Goal: Complete application form

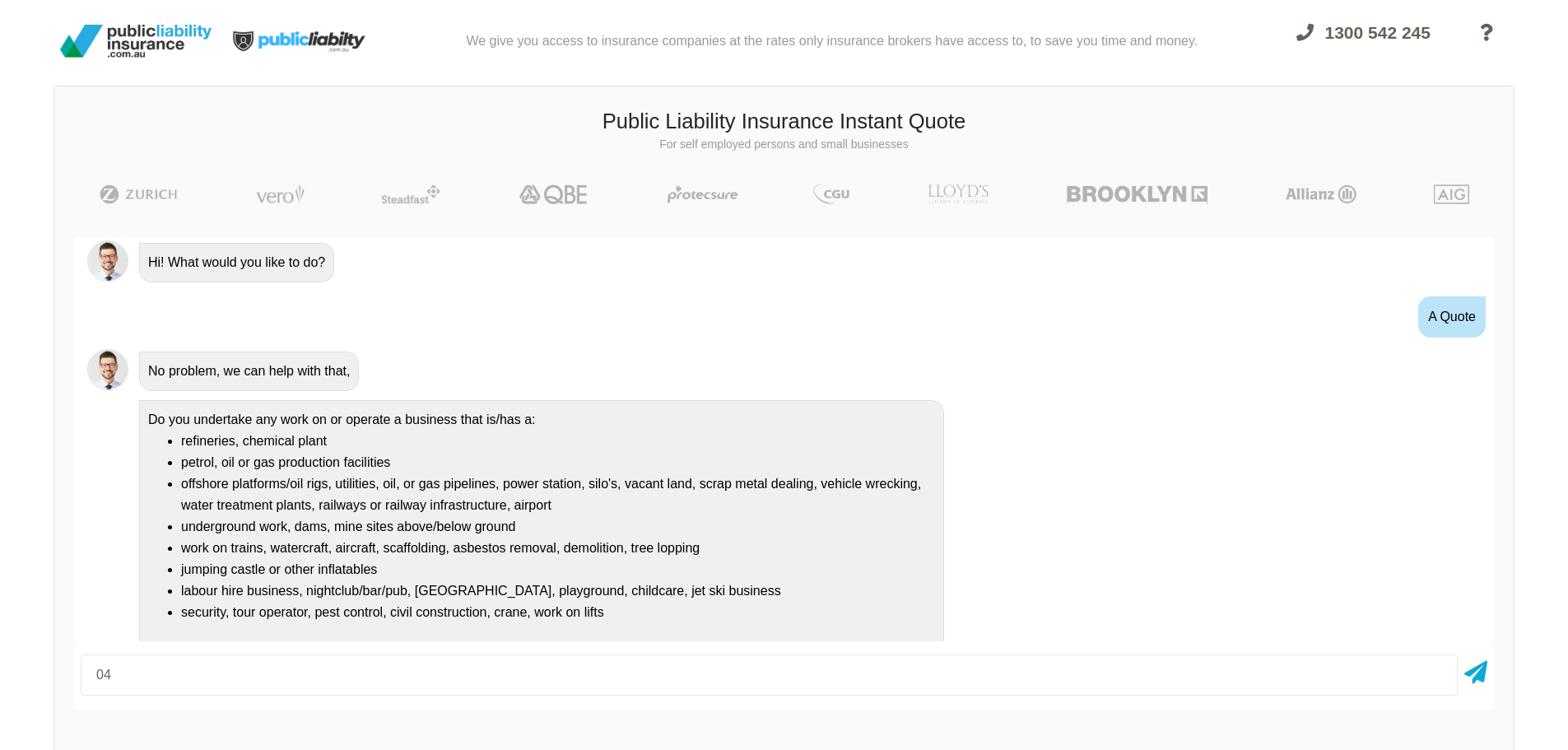
click at [353, 672] on input "04" at bounding box center [768, 674] width 1377 height 42
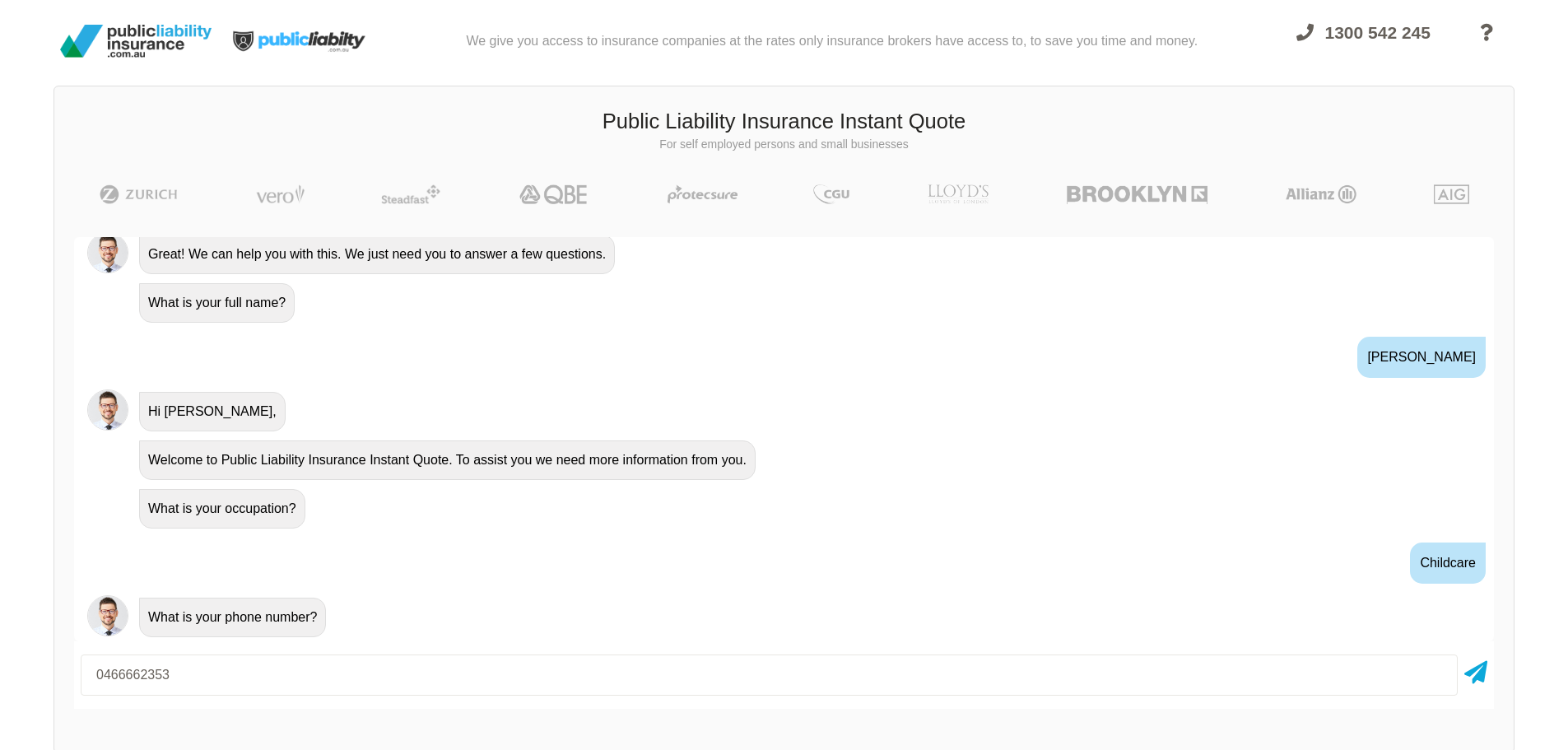
type input "0466662353"
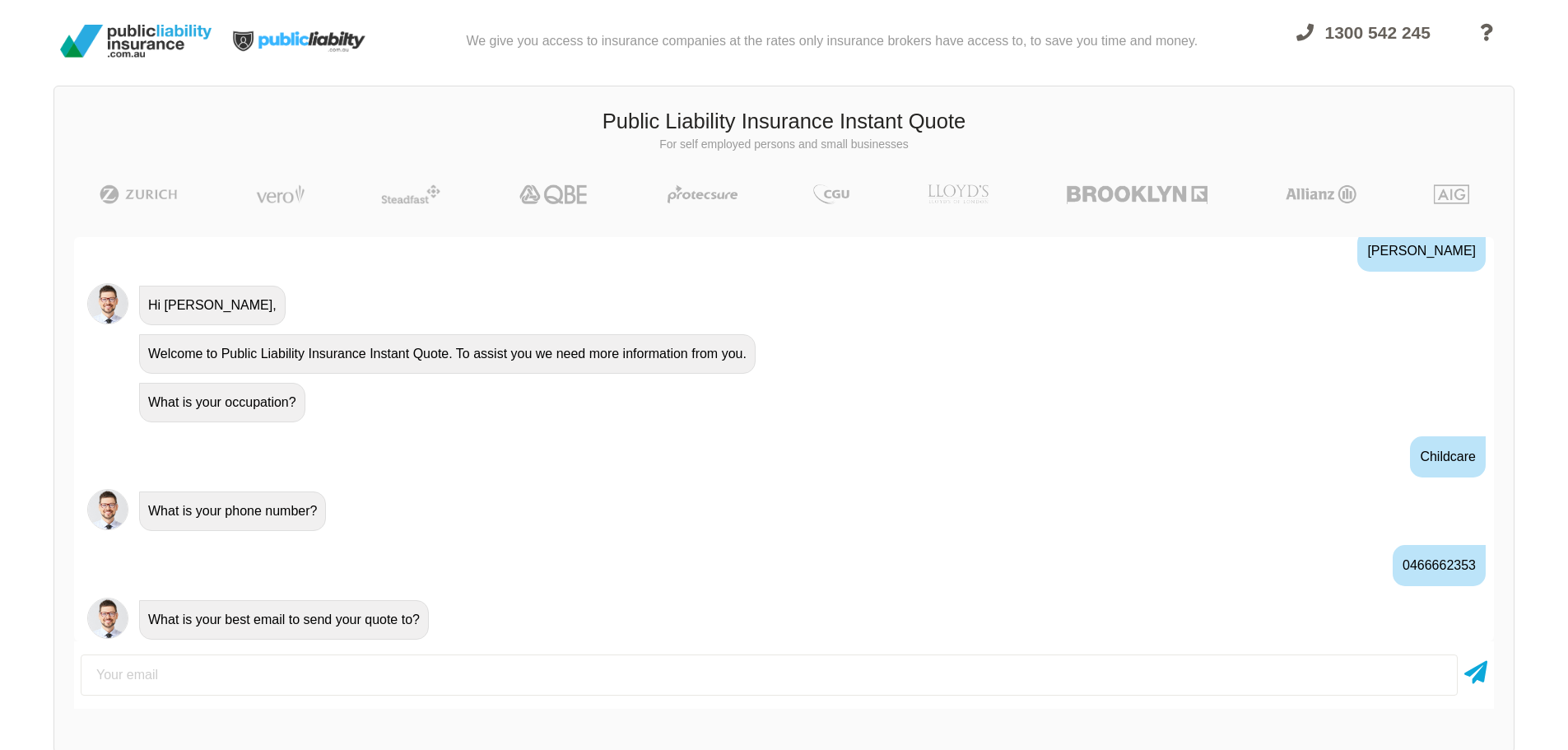
scroll to position [610, 0]
type input "[PERSON_NAME][EMAIL_ADDRESS][DOMAIN_NAME]"
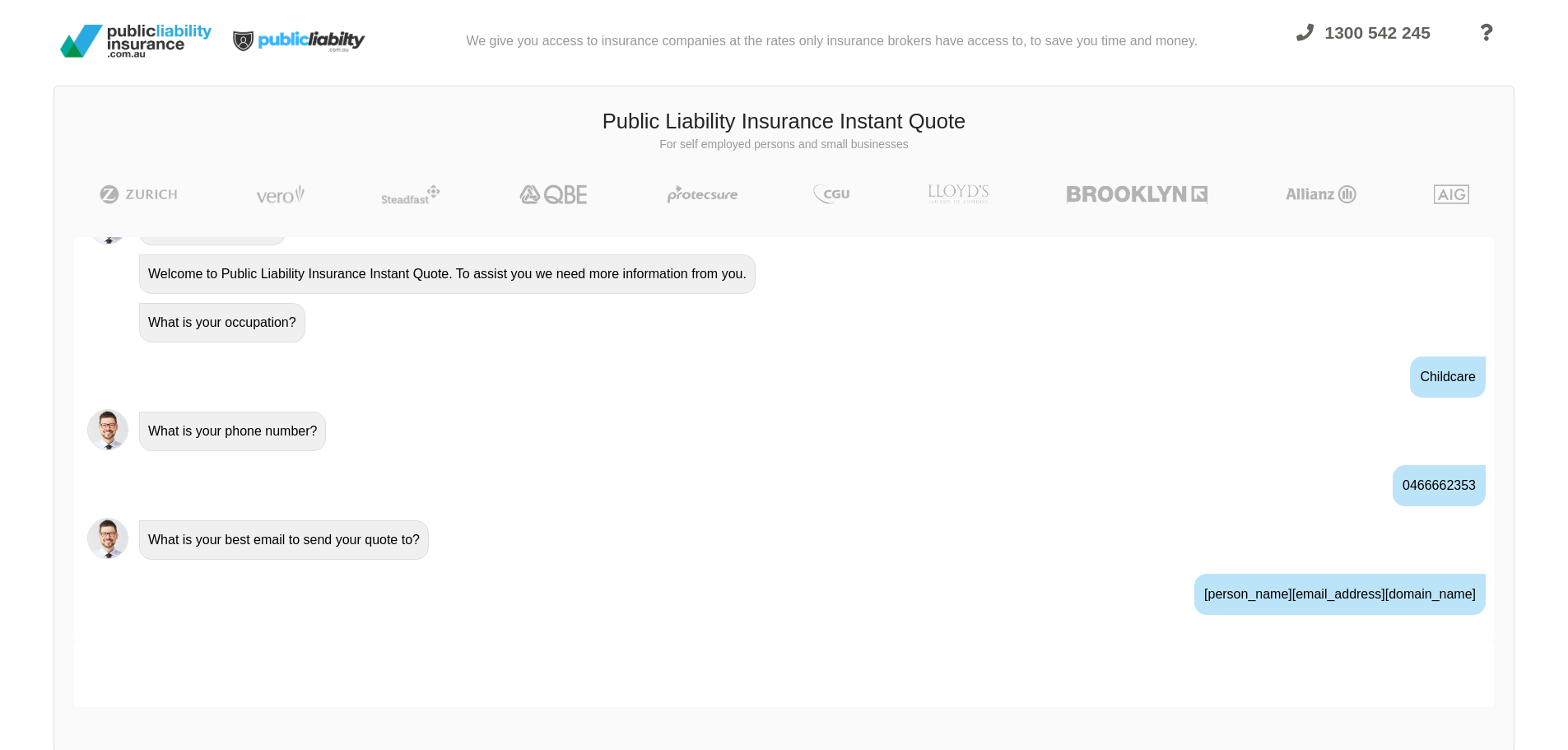
scroll to position [719, 0]
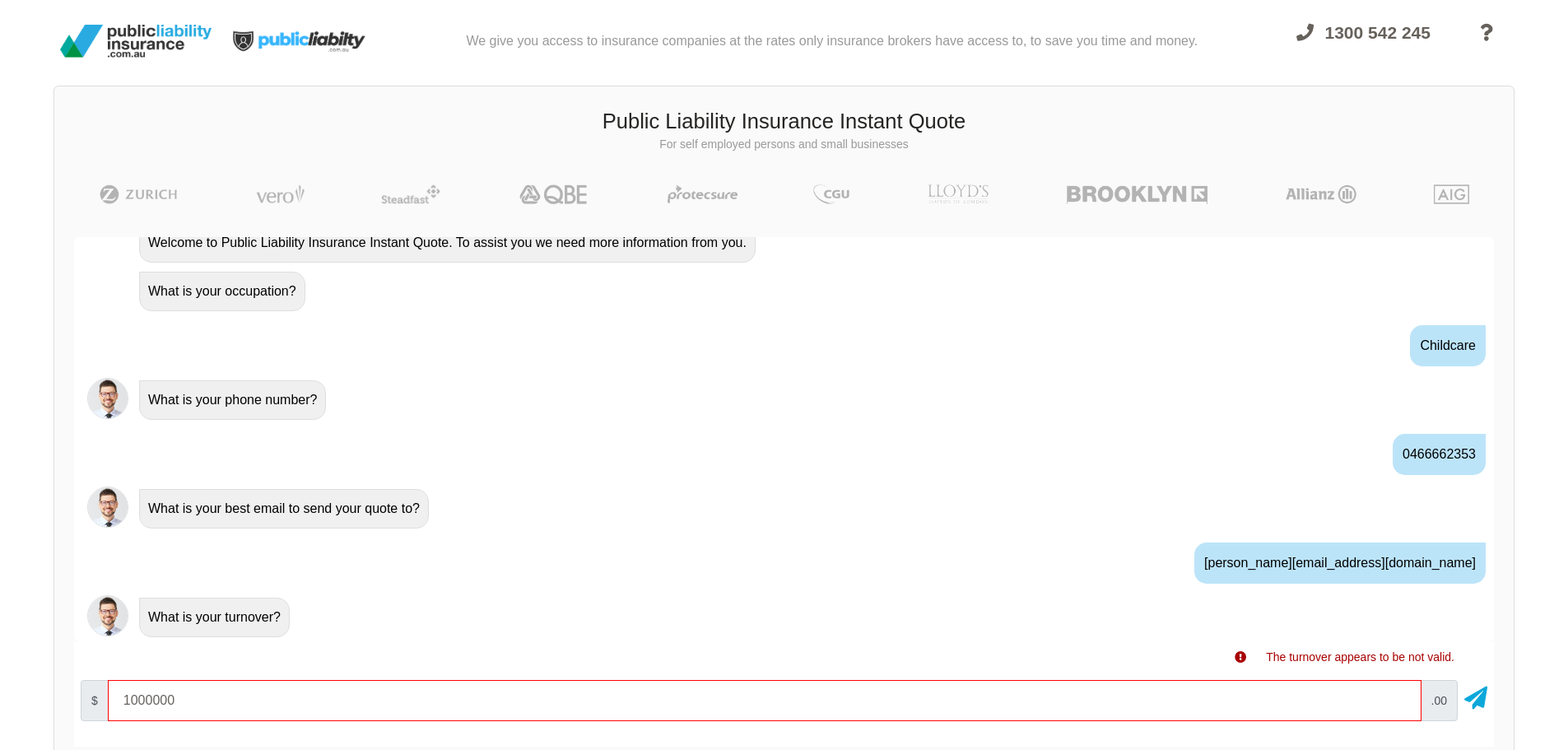
type input "1000000"
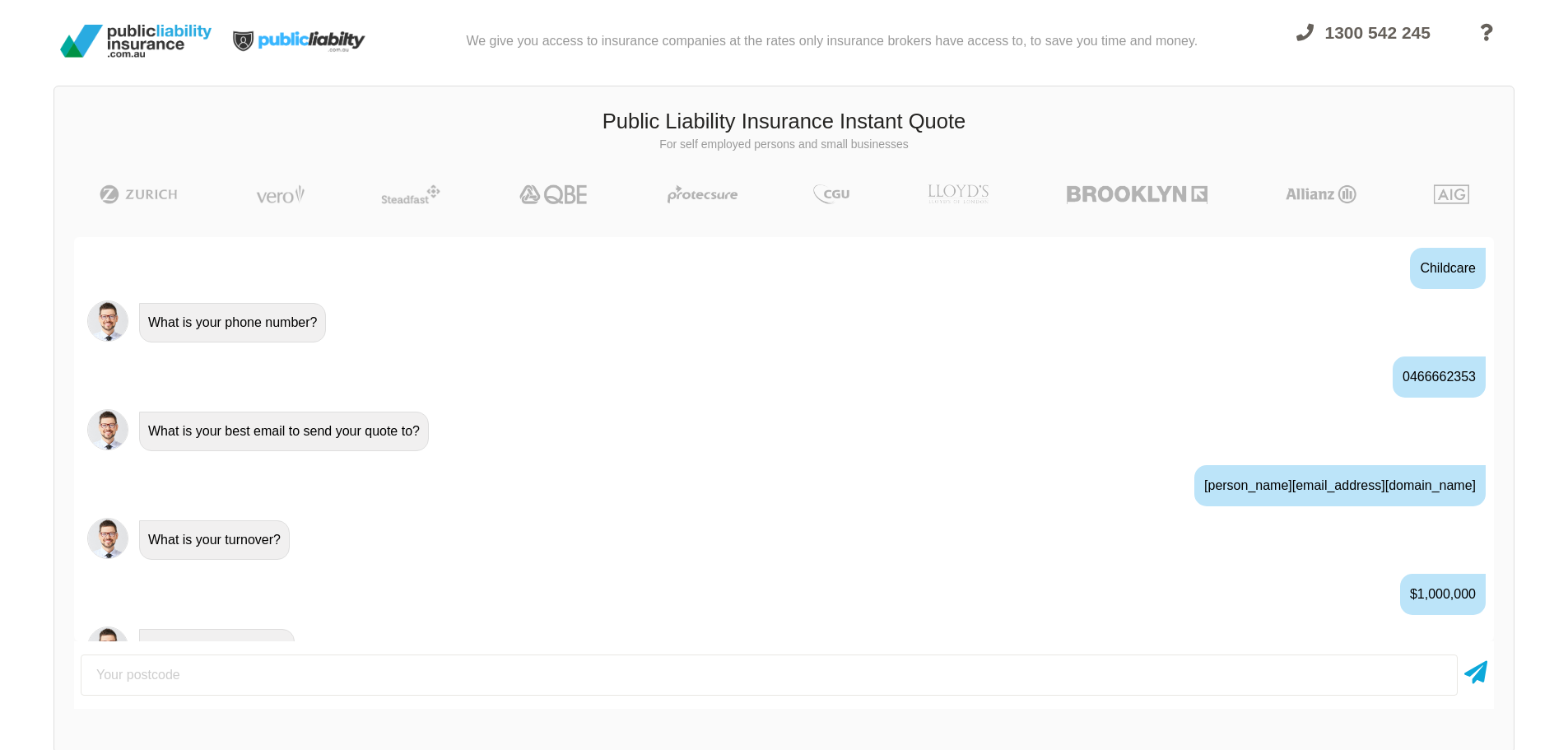
scroll to position [828, 0]
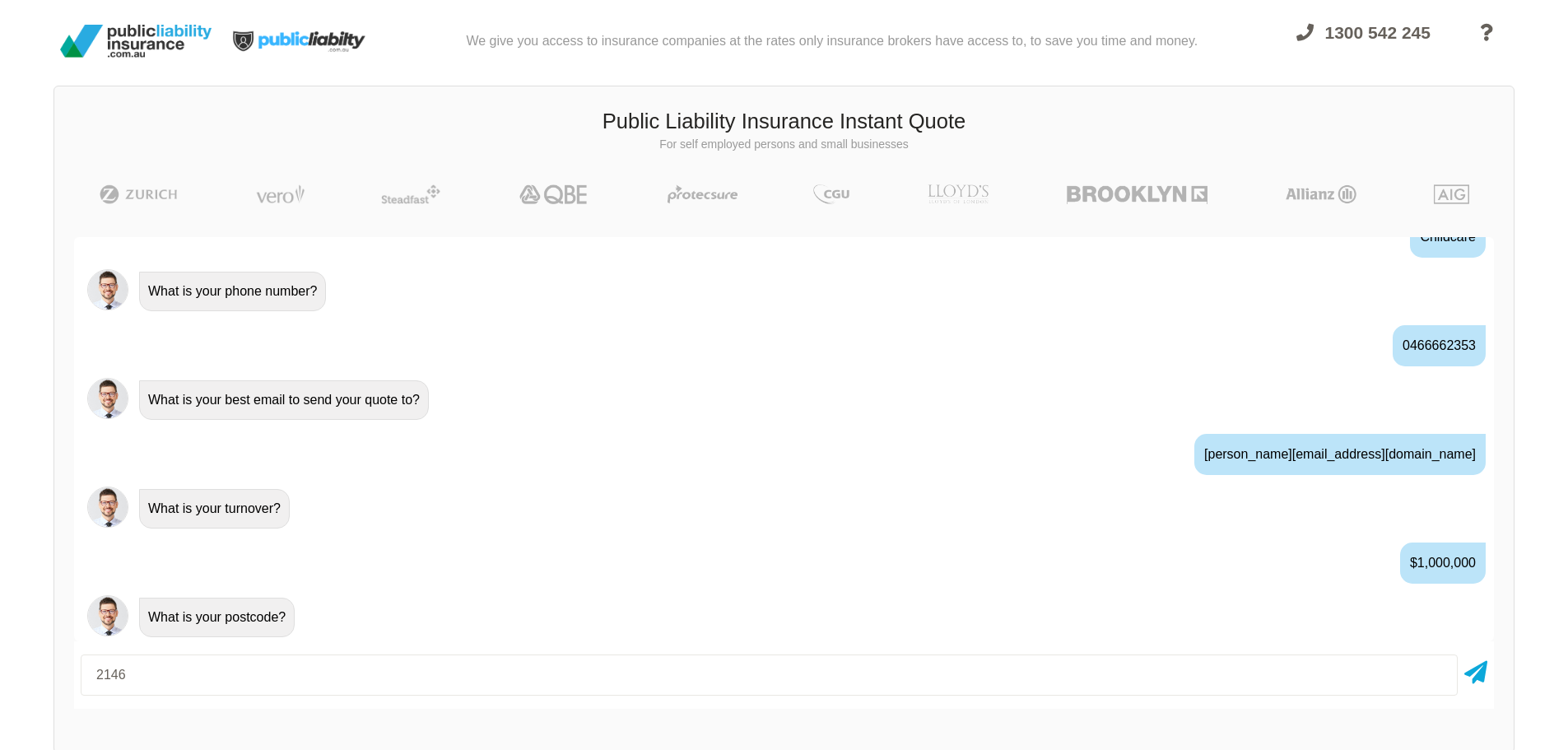
type input "2146"
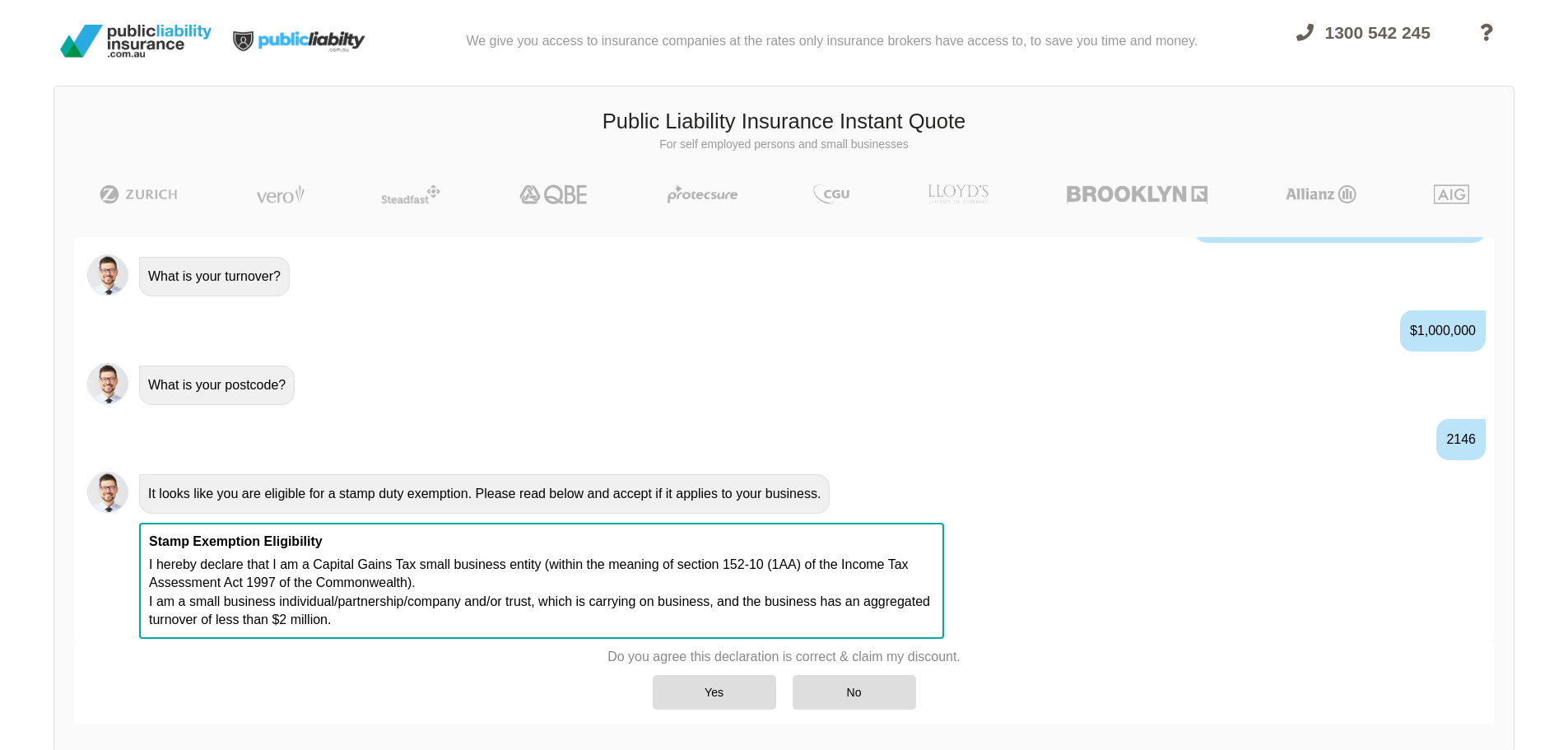
scroll to position [1061, 0]
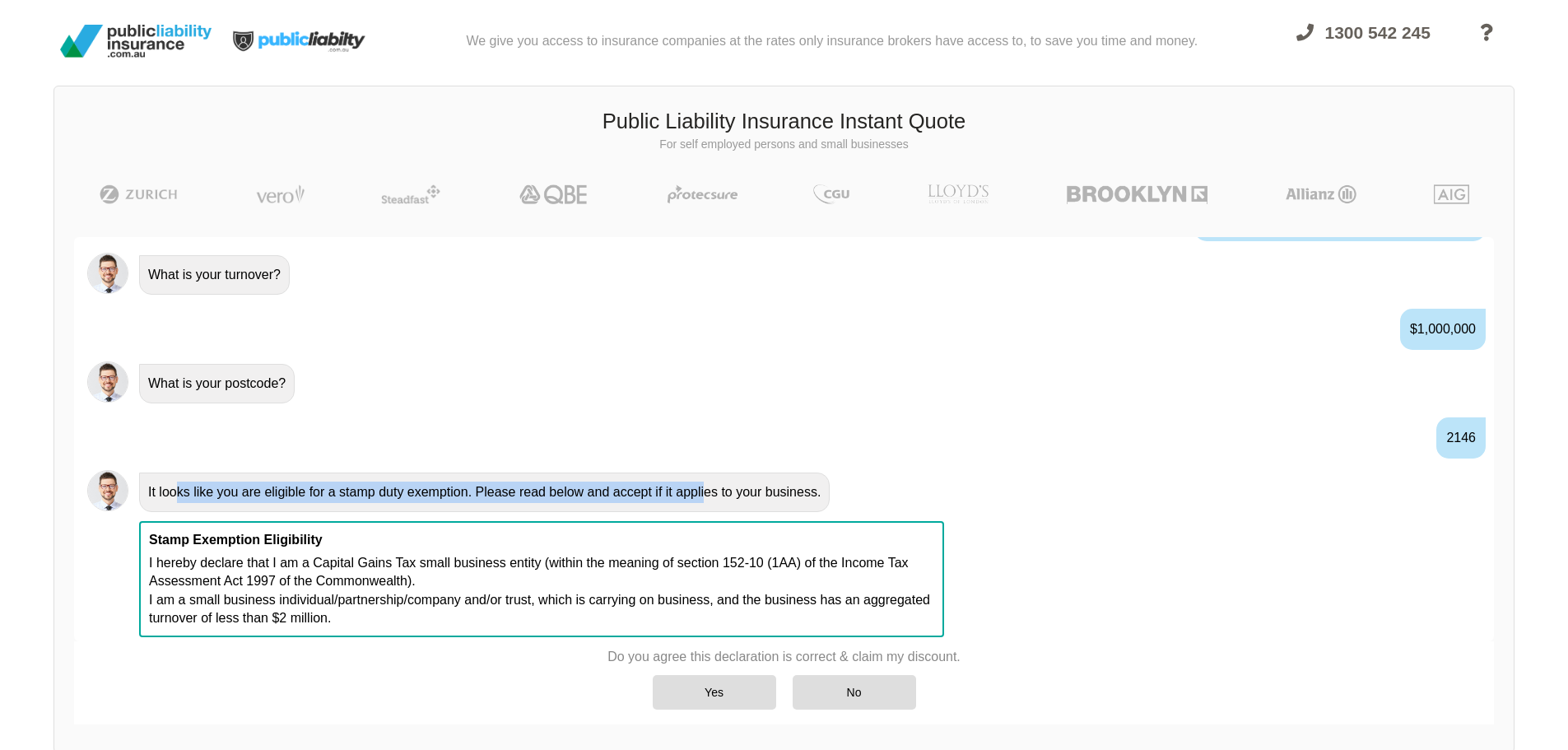
drag, startPoint x: 175, startPoint y: 488, endPoint x: 706, endPoint y: 498, distance: 531.1
click at [706, 498] on div "It looks like you are eligible for a stamp duty exemption. Please read below an…" at bounding box center [485, 491] width 691 height 40
click at [769, 498] on div "It looks like you are eligible for a stamp duty exemption. Please read below an…" at bounding box center [485, 491] width 691 height 40
drag, startPoint x: 209, startPoint y: 501, endPoint x: 302, endPoint y: 500, distance: 93.0
click at [302, 500] on div "It looks like you are eligible for a stamp duty exemption. Please read below an…" at bounding box center [485, 491] width 691 height 40
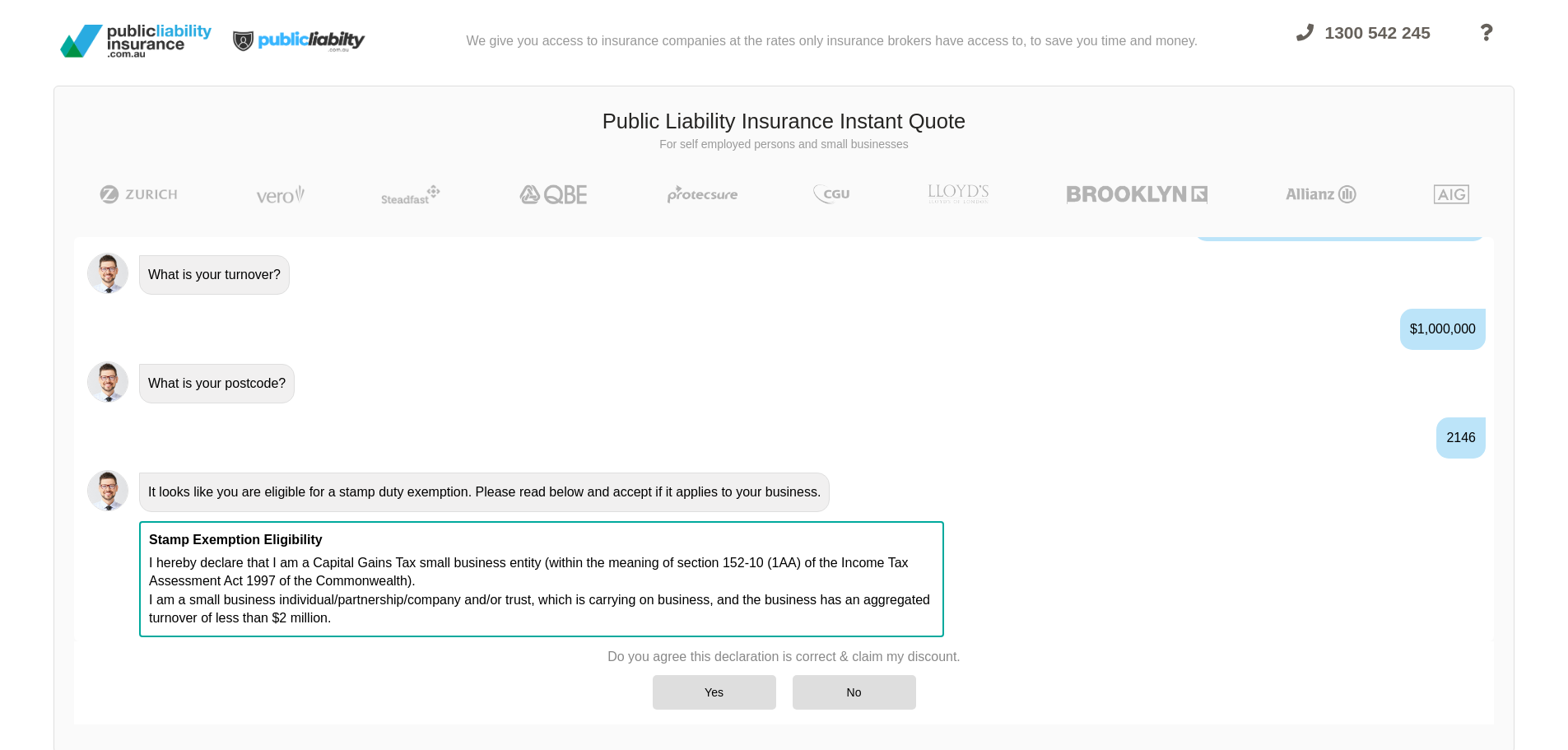
click at [356, 498] on div "It looks like you are eligible for a stamp duty exemption. Please read below an…" at bounding box center [485, 491] width 691 height 40
drag, startPoint x: 356, startPoint y: 498, endPoint x: 406, endPoint y: 490, distance: 50.6
click at [406, 490] on div "It looks like you are eligible for a stamp duty exemption. Please read below an…" at bounding box center [485, 491] width 691 height 40
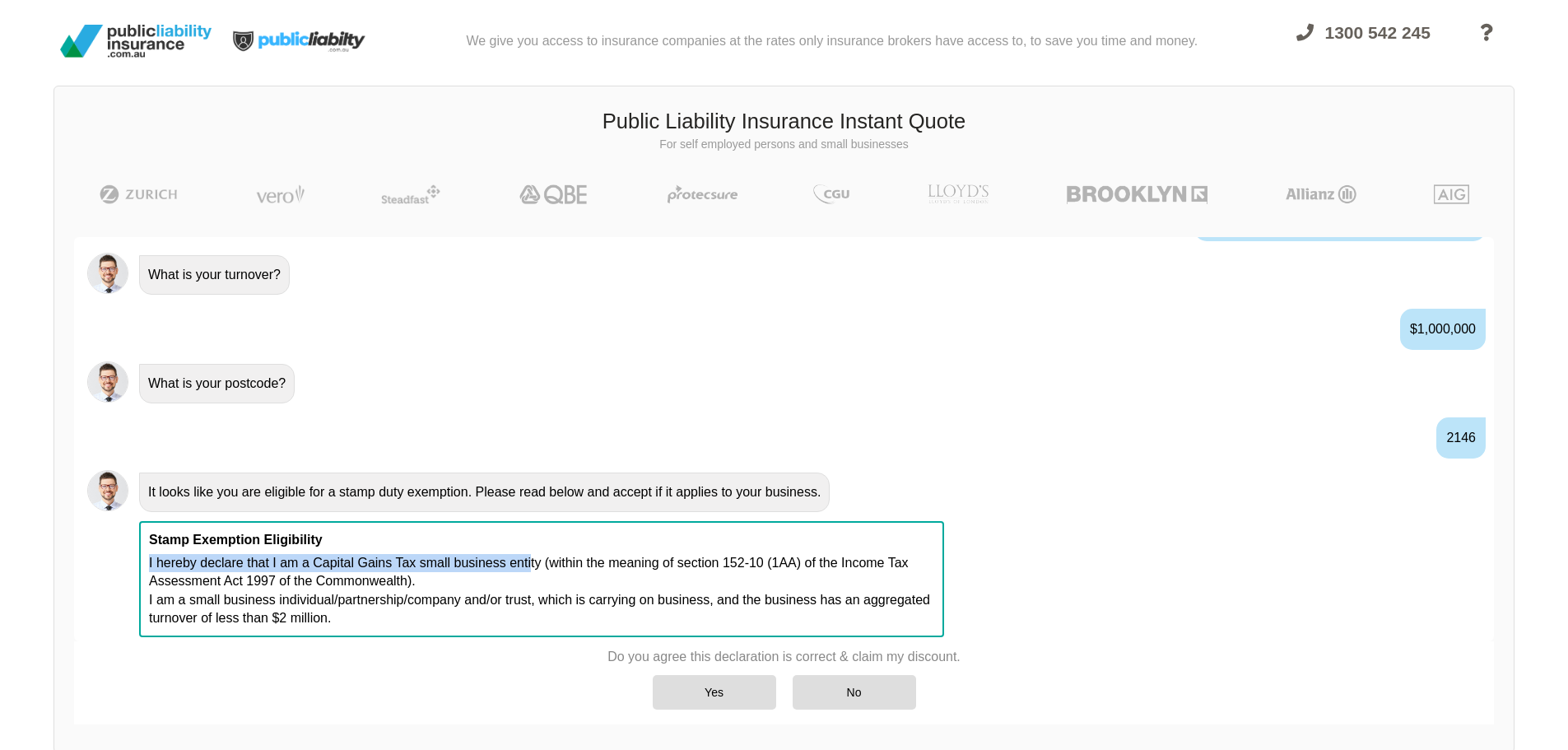
drag, startPoint x: 389, startPoint y: 529, endPoint x: 533, endPoint y: 561, distance: 147.5
click at [533, 561] on div "Stamp Exemption Eligibility I hereby declare that I am a Capital Gains Tax smal…" at bounding box center [541, 579] width 804 height 116
drag, startPoint x: 534, startPoint y: 562, endPoint x: 645, endPoint y: 658, distance: 146.8
click at [535, 562] on p "I hereby declare that I am a Capital Gains Tax small business entity (within th…" at bounding box center [541, 591] width 785 height 74
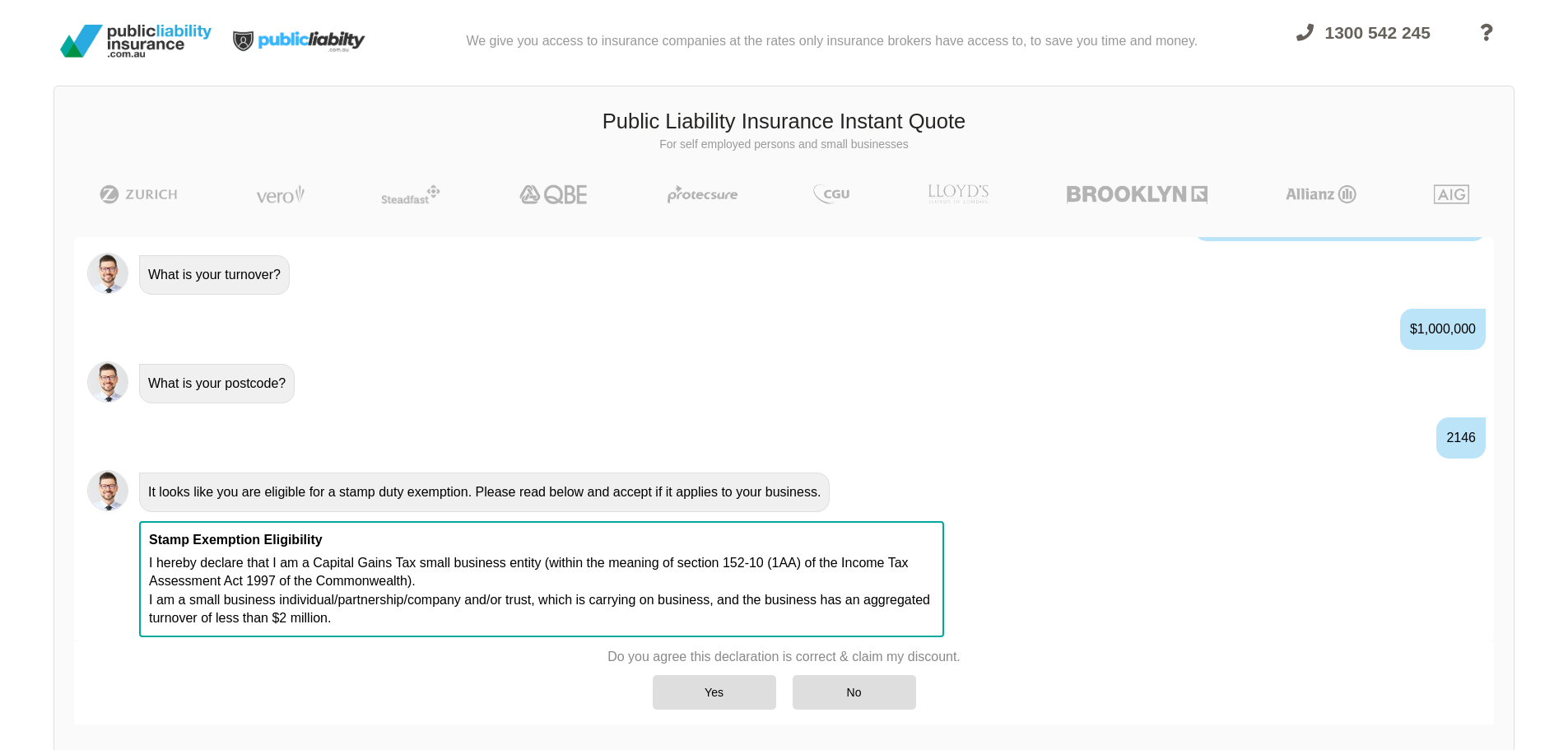
click at [575, 584] on p "I hereby declare that I am a Capital Gains Tax small business entity (within th…" at bounding box center [541, 591] width 785 height 74
click at [706, 707] on div "Yes" at bounding box center [715, 692] width 124 height 34
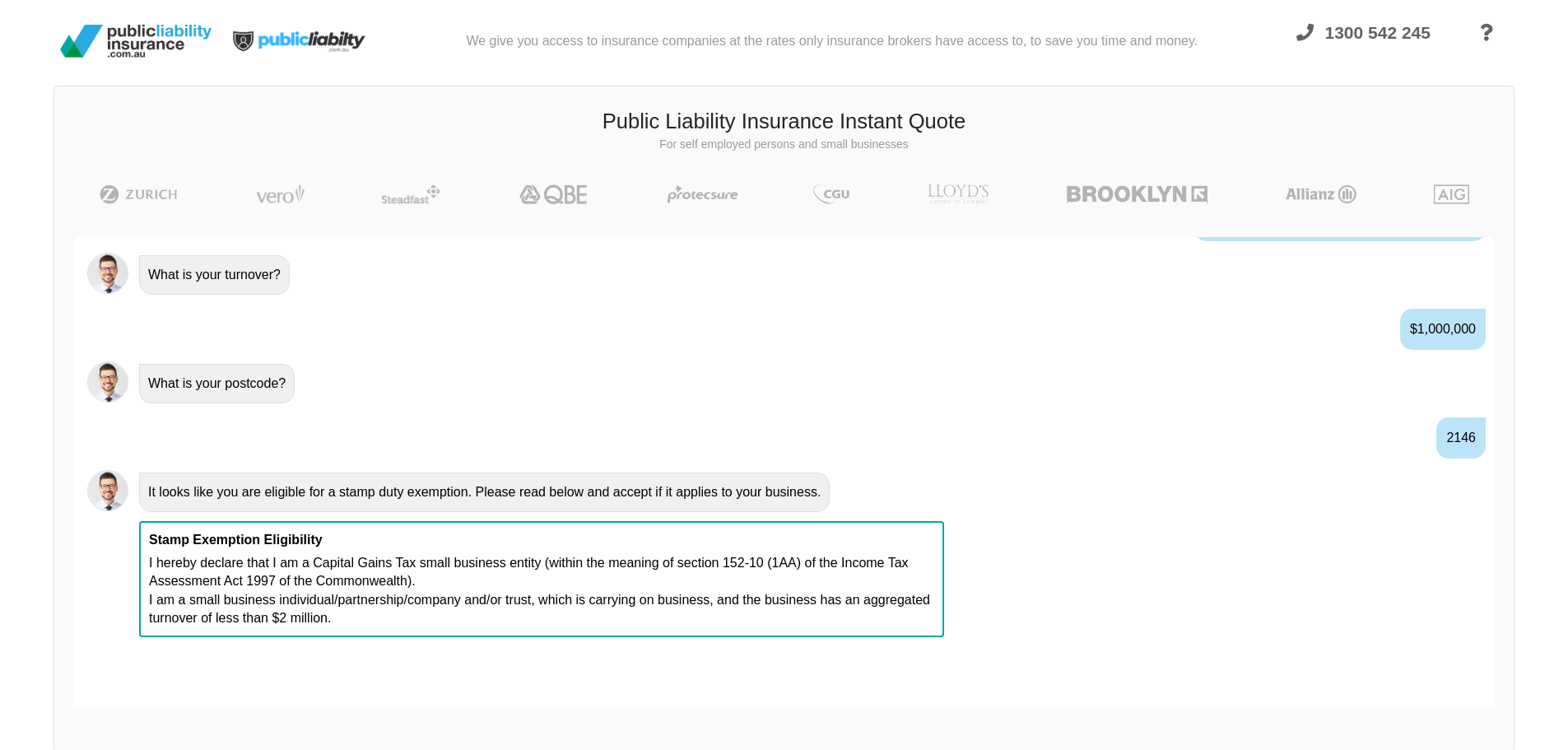
scroll to position [1169, 0]
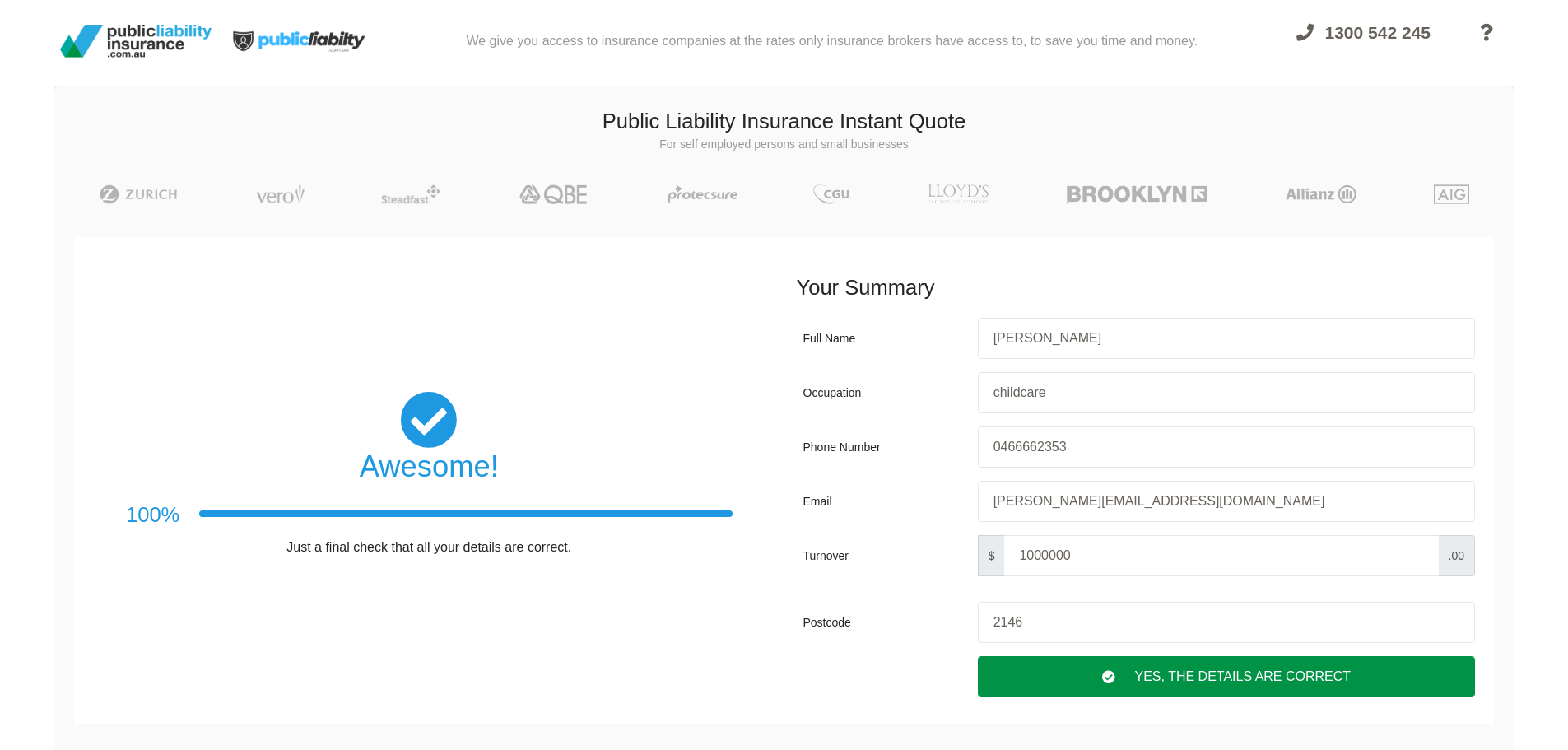
click at [1008, 688] on div "Yes, The Details are correct" at bounding box center [1226, 676] width 497 height 42
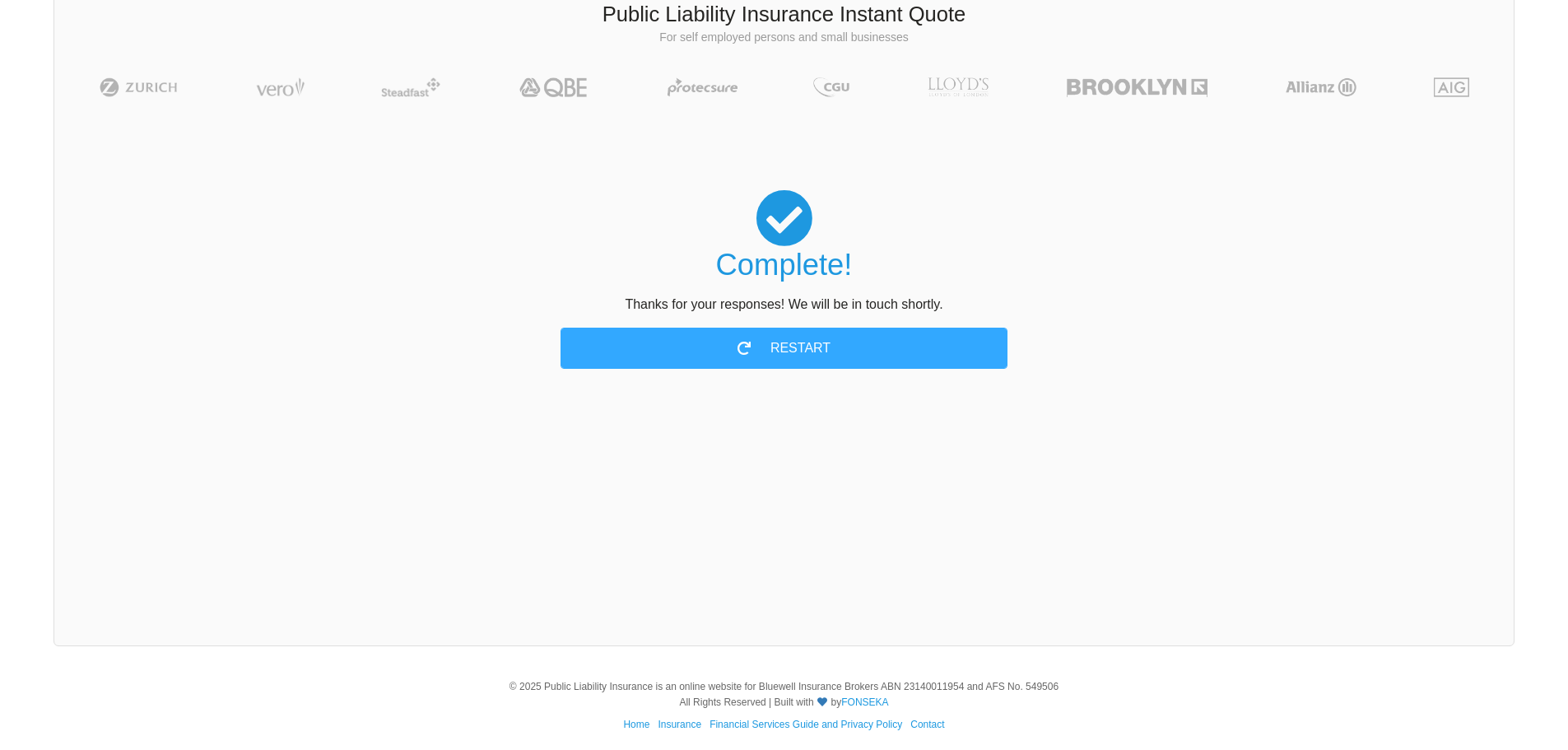
scroll to position [114, 0]
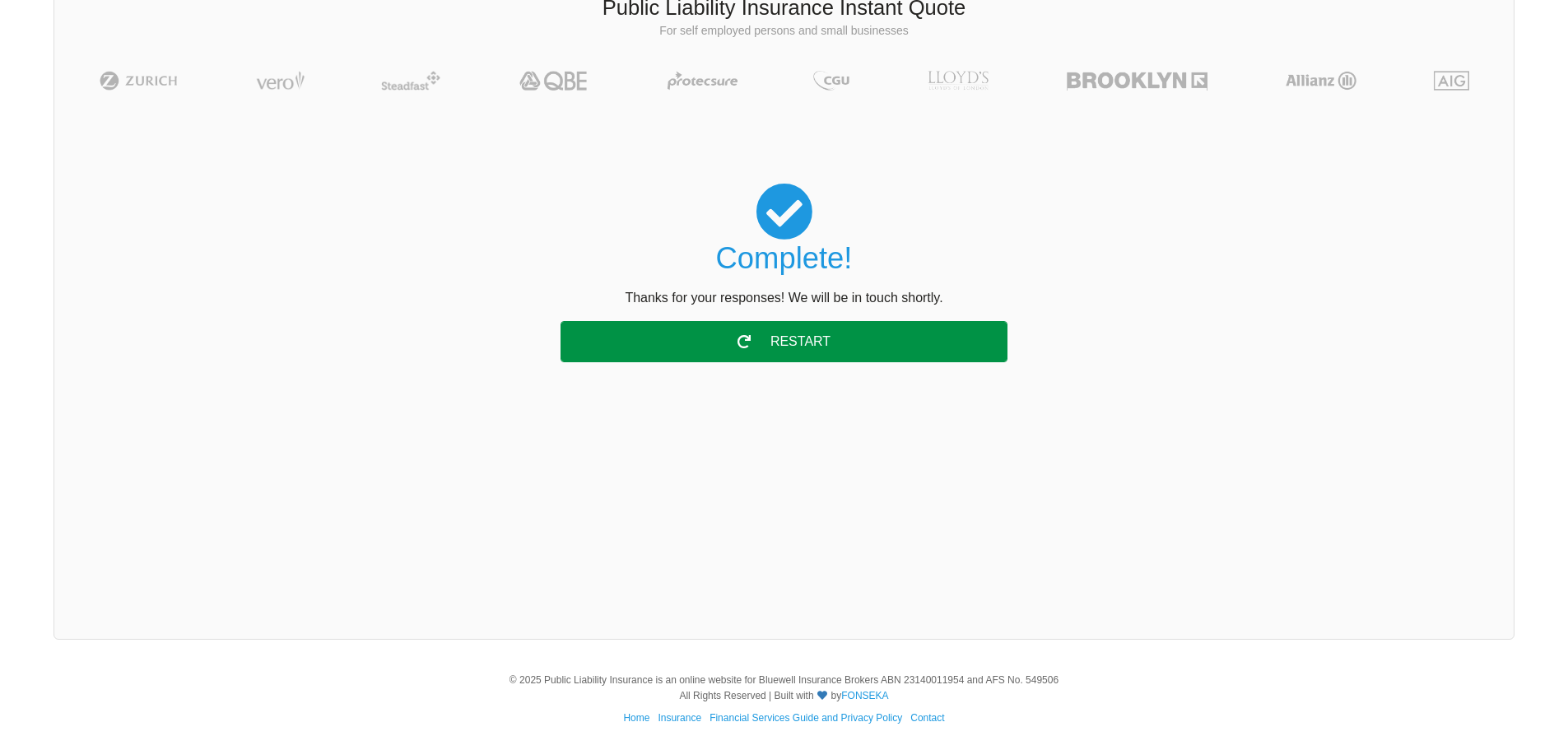
click at [770, 351] on div "Restart" at bounding box center [784, 342] width 447 height 42
